Goal: Find specific page/section: Find specific page/section

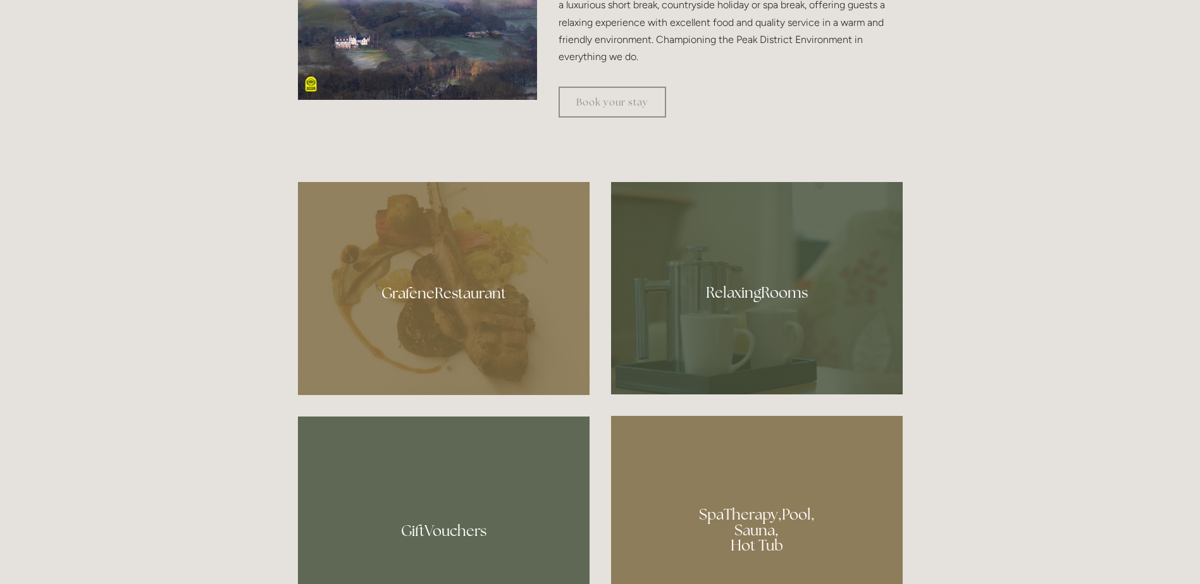
scroll to position [696, 0]
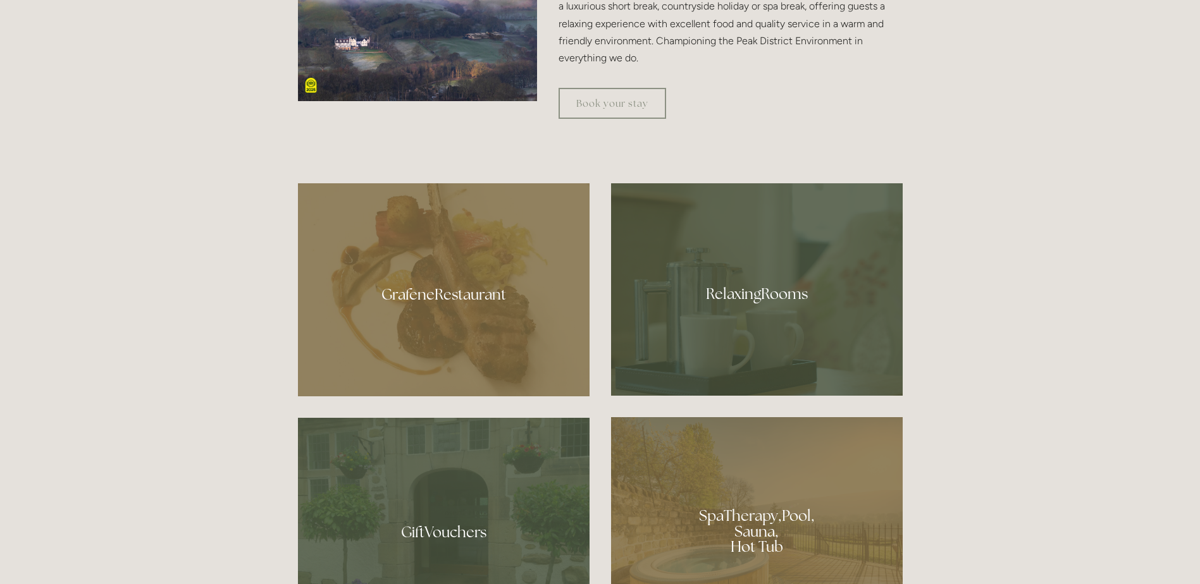
click at [452, 276] on div at bounding box center [444, 289] width 292 height 213
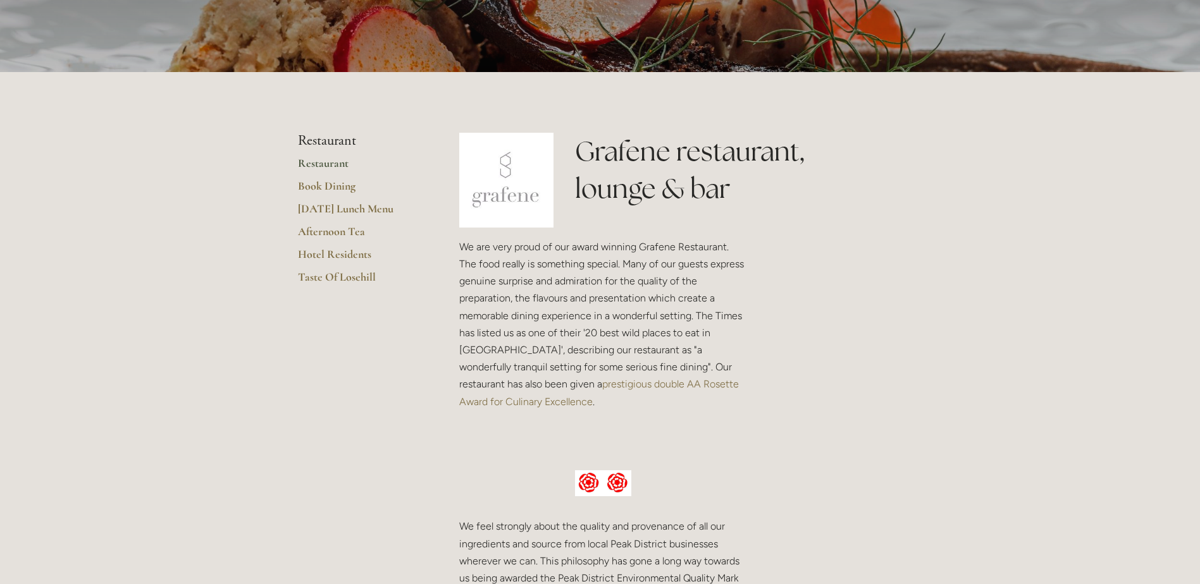
scroll to position [190, 0]
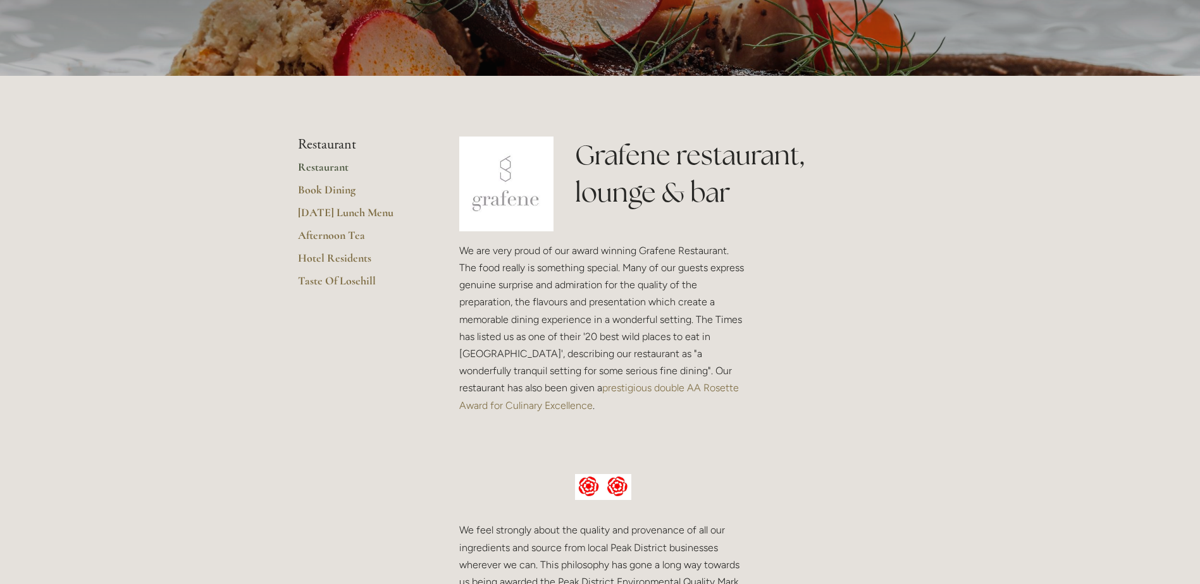
click at [323, 164] on link "Restaurant" at bounding box center [358, 171] width 121 height 23
